Goal: Information Seeking & Learning: Learn about a topic

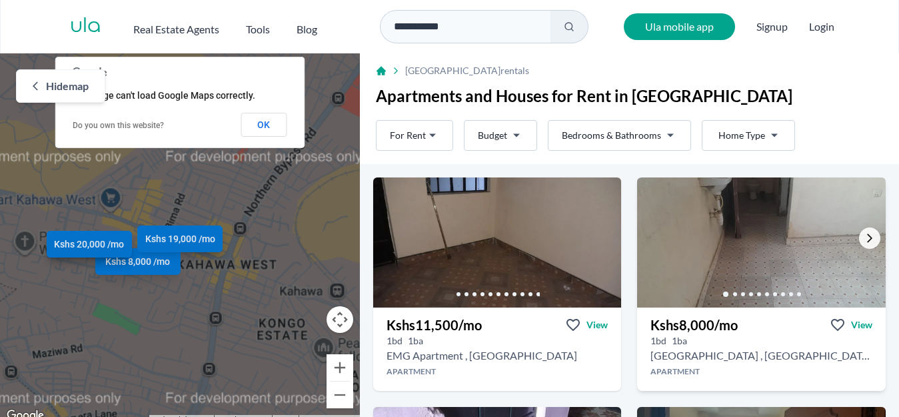
click at [865, 239] on icon "Go to the next property image" at bounding box center [870, 238] width 11 height 11
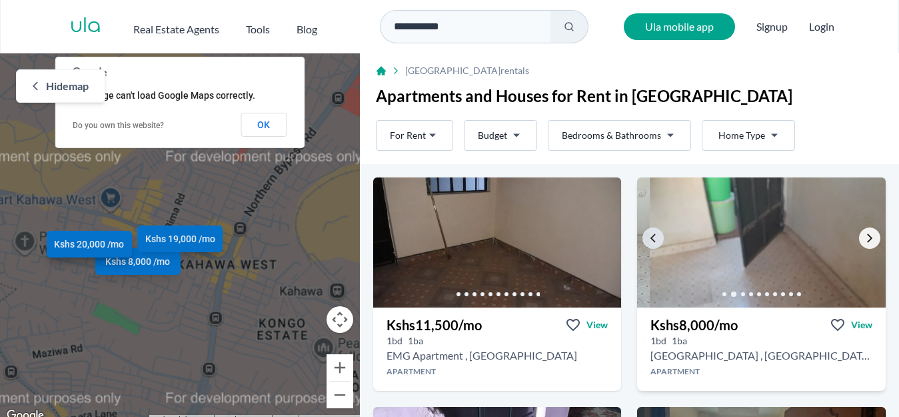
click at [865, 239] on icon "Go to the next property image" at bounding box center [870, 238] width 11 height 11
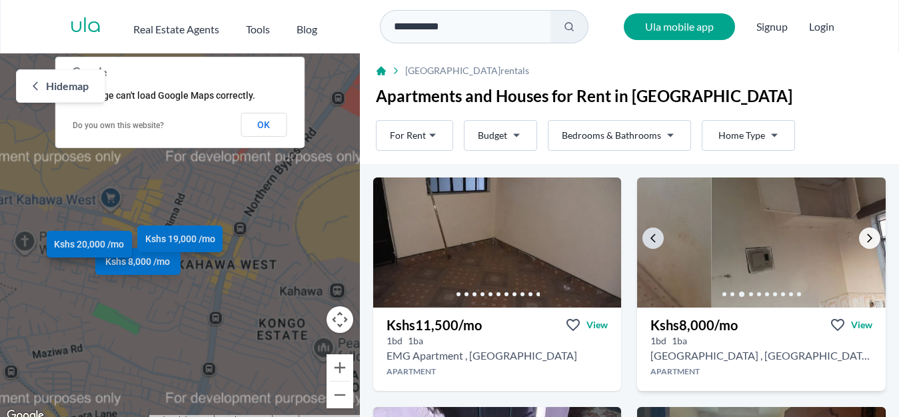
click at [865, 239] on icon "Go to the next property image" at bounding box center [870, 238] width 11 height 11
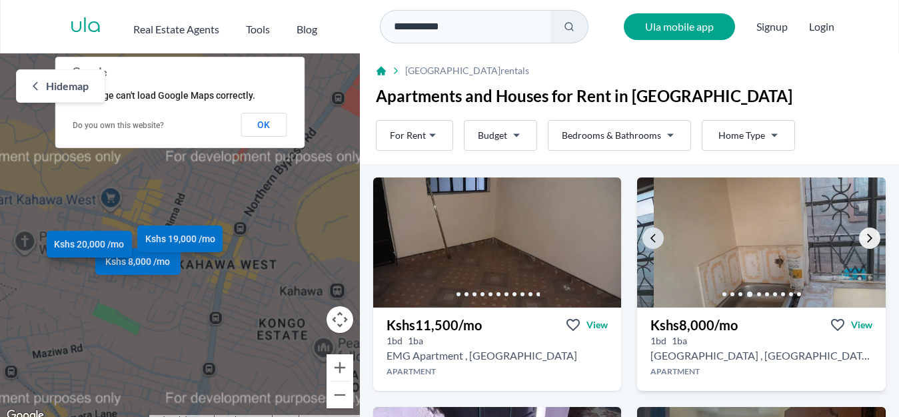
click at [865, 238] on icon "Go to the next property image" at bounding box center [870, 238] width 11 height 11
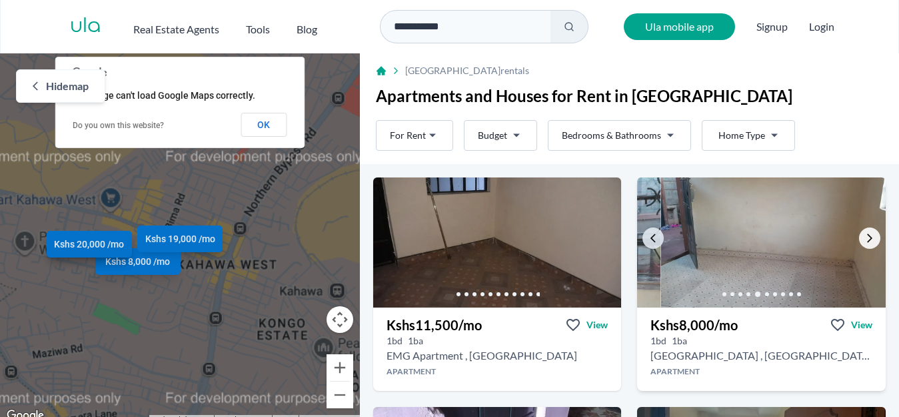
click at [865, 238] on icon "Go to the next property image" at bounding box center [870, 238] width 11 height 11
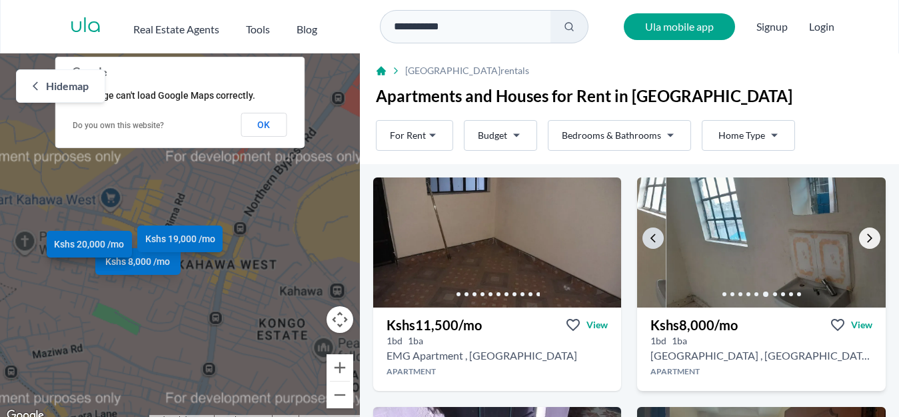
click at [865, 238] on icon "Go to the next property image" at bounding box center [870, 238] width 11 height 11
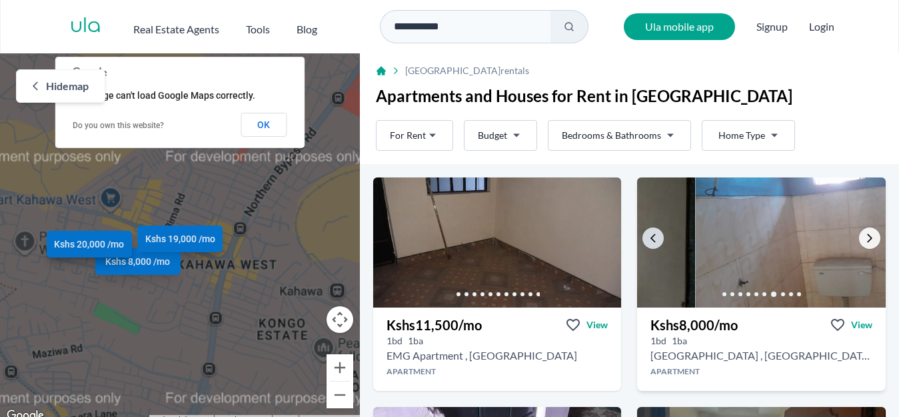
click at [865, 238] on icon "Go to the next property image" at bounding box center [870, 238] width 11 height 11
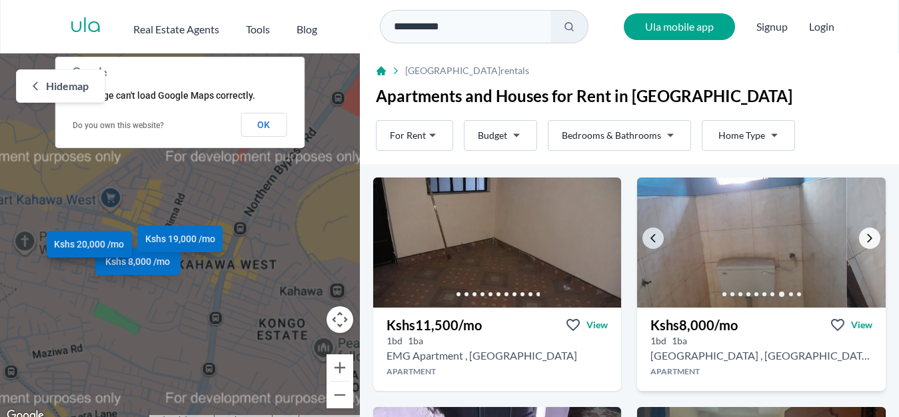
click at [865, 238] on icon "Go to the next property image" at bounding box center [870, 238] width 11 height 11
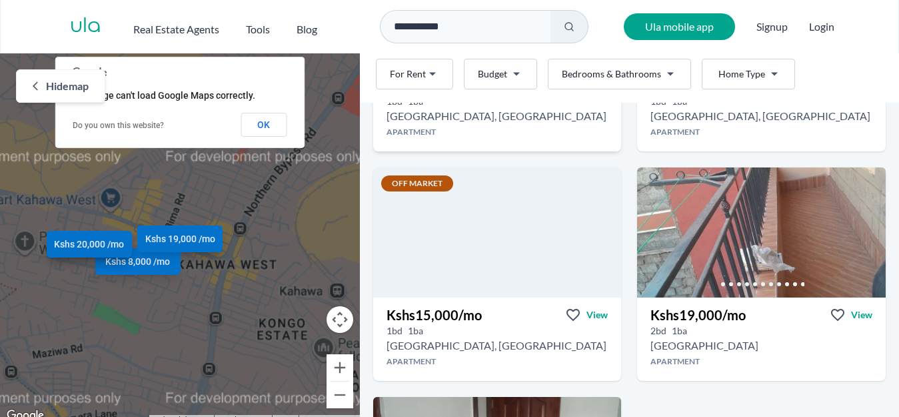
scroll to position [400, 0]
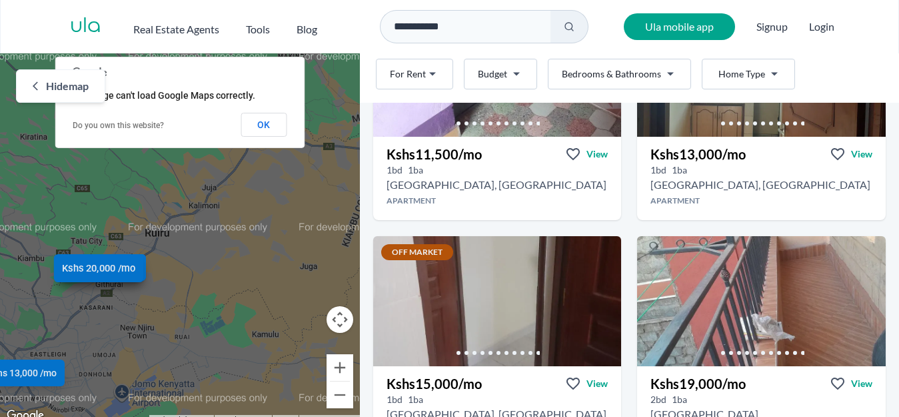
click at [109, 272] on span "Kshs 20,000 /mo" at bounding box center [98, 268] width 73 height 14
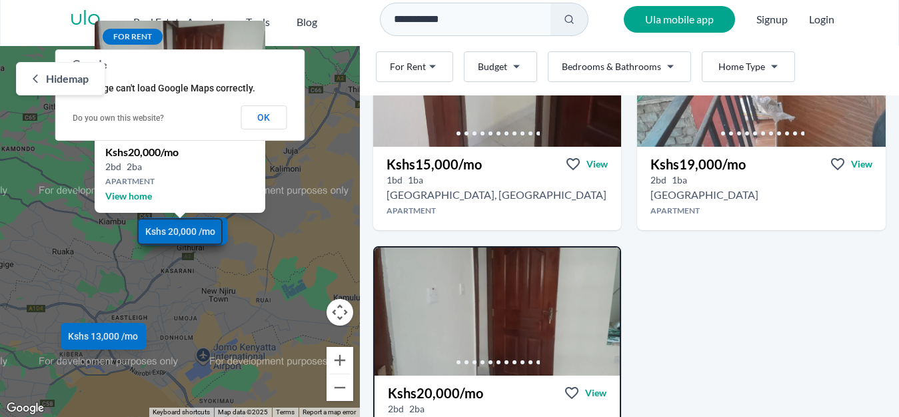
scroll to position [655, 0]
